Goal: Transaction & Acquisition: Purchase product/service

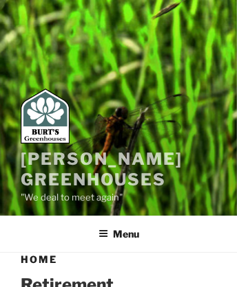
click at [55, 159] on link "[PERSON_NAME] Greenhouses" at bounding box center [102, 169] width 162 height 41
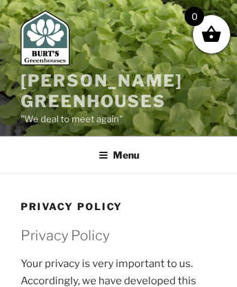
click at [55, 80] on link "[PERSON_NAME] Greenhouses" at bounding box center [102, 91] width 162 height 41
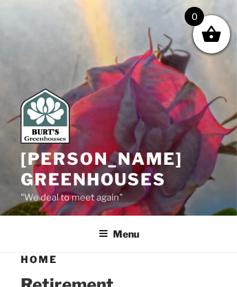
scroll to position [1657, 0]
